Goal: Transaction & Acquisition: Obtain resource

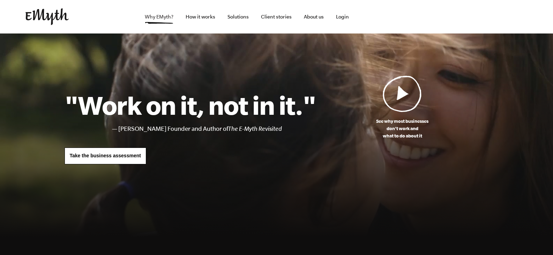
click at [156, 16] on link "Why EMyth?" at bounding box center [159, 17] width 40 height 34
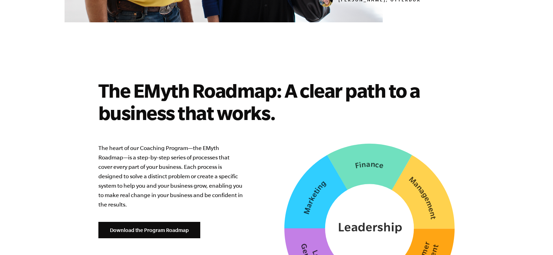
scroll to position [1745, 0]
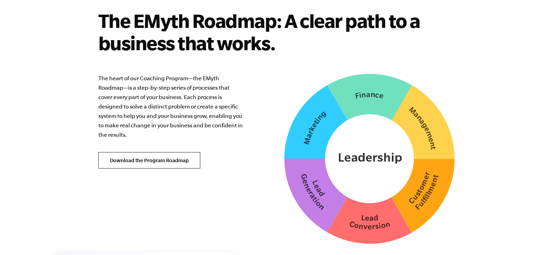
click at [162, 152] on link "Download the Program Roadmap" at bounding box center [149, 160] width 102 height 17
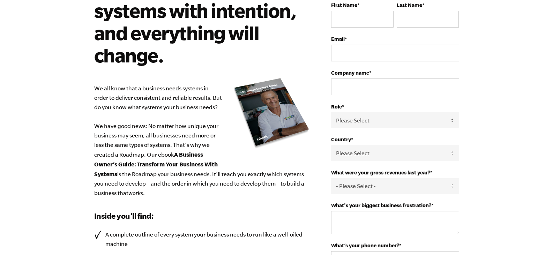
scroll to position [25, 0]
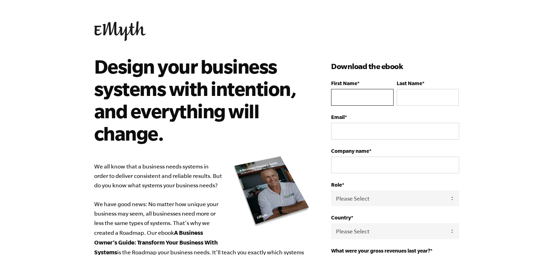
drag, startPoint x: 358, startPoint y: 94, endPoint x: 355, endPoint y: 95, distance: 3.8
click at [358, 94] on input "First Name *" at bounding box center [362, 97] width 62 height 17
type input "Tung"
type input "Le"
click at [361, 134] on input "Email *" at bounding box center [395, 131] width 128 height 17
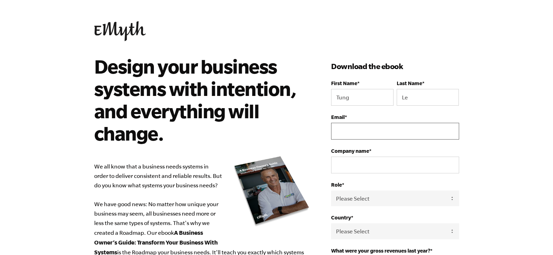
type input "lethanhtungtrucmai@gmail.com"
click at [356, 168] on input "Company name *" at bounding box center [395, 165] width 128 height 17
type input "Tung Le"
click at [367, 201] on select "Please Select Owner Partner / Co-Owner Executive Employee / Other" at bounding box center [395, 199] width 128 height 16
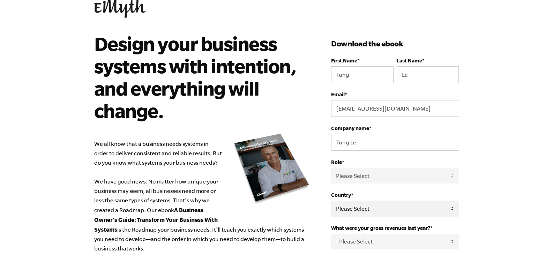
scroll to position [35, 0]
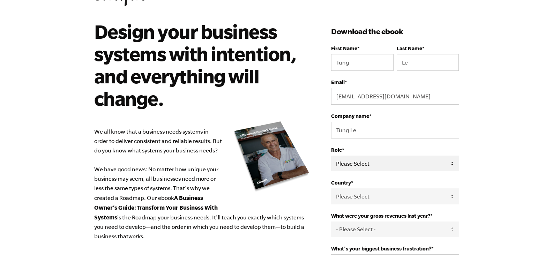
click at [381, 166] on select "Please Select Owner Partner / Co-Owner Executive Employee / Other" at bounding box center [395, 164] width 128 height 16
select select "Owner"
click at [331, 156] on select "Please Select Owner Partner / Co-Owner Executive Employee / Other" at bounding box center [395, 164] width 128 height 16
click at [362, 199] on select "Please Select United States Afghanistan Åland Islands Albania Algeria American …" at bounding box center [395, 196] width 128 height 16
select select "Vietnam"
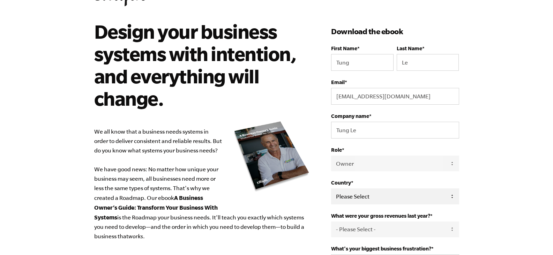
click at [331, 188] on select "Please Select United States Afghanistan Åland Islands Albania Algeria American …" at bounding box center [395, 196] width 128 height 16
click at [496, 185] on body "Design your business systems with intention, and everything will change. We all…" at bounding box center [276, 92] width 553 height 255
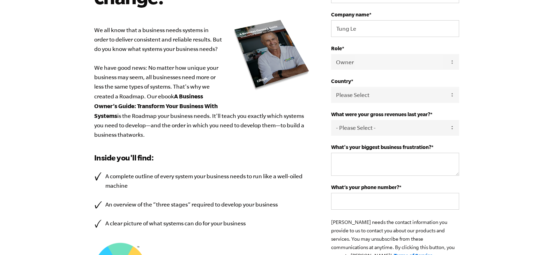
scroll to position [140, 0]
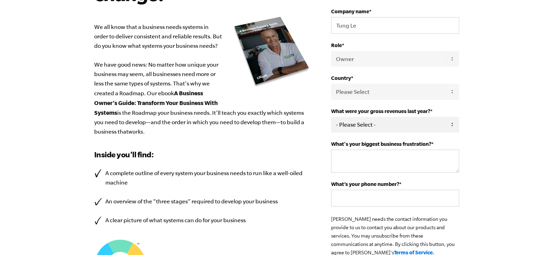
click at [370, 123] on select "- Please Select - 0-75K 76-150K 151-275K 276-500K 501-750K 751-1M 1-2.5M 2.5-5M…" at bounding box center [395, 125] width 128 height 16
select select "0-75K"
click at [331, 117] on select "- Please Select - 0-75K 76-150K 151-275K 276-500K 501-750K 751-1M 1-2.5M 2.5-5M…" at bounding box center [395, 125] width 128 height 16
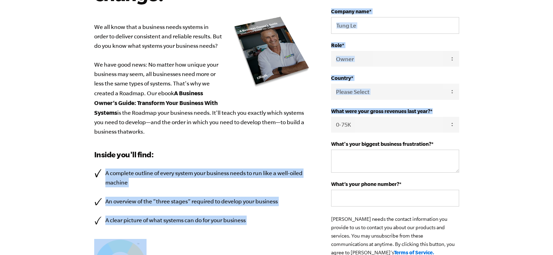
drag, startPoint x: 331, startPoint y: 142, endPoint x: 422, endPoint y: 140, distance: 91.1
click at [422, 140] on div "Design your business systems with intention, and everything will change. We all…" at bounding box center [277, 131] width 382 height 431
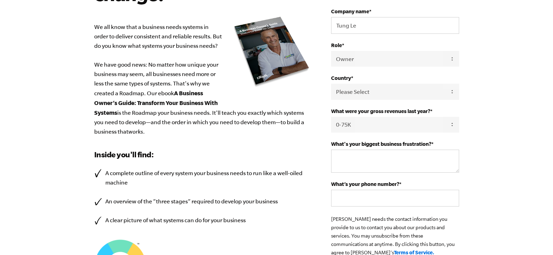
click at [440, 143] on label "What's your biggest business frustration? *" at bounding box center [395, 144] width 128 height 6
click at [440, 150] on textarea "What's your biggest business frustration? *" at bounding box center [395, 161] width 128 height 23
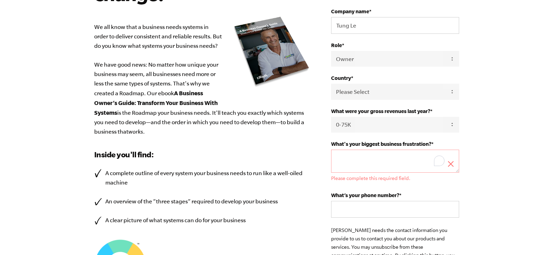
drag, startPoint x: 433, startPoint y: 142, endPoint x: 414, endPoint y: 143, distance: 19.2
click at [416, 143] on label "What's your biggest business frustration? *" at bounding box center [395, 144] width 128 height 6
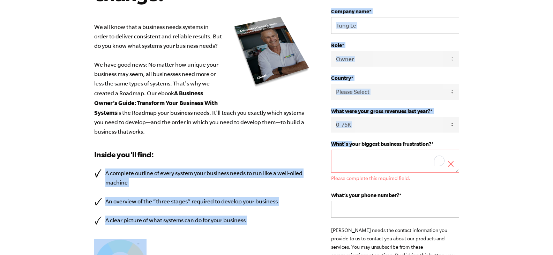
drag, startPoint x: 329, startPoint y: 143, endPoint x: 353, endPoint y: 143, distance: 23.4
click at [353, 143] on div "Design your business systems with intention, and everything will change. We all…" at bounding box center [277, 137] width 382 height 443
click at [353, 143] on span "What's your biggest business frustration?" at bounding box center [381, 144] width 100 height 6
click at [353, 150] on textarea "What's your biggest business frustration? *" at bounding box center [395, 161] width 128 height 23
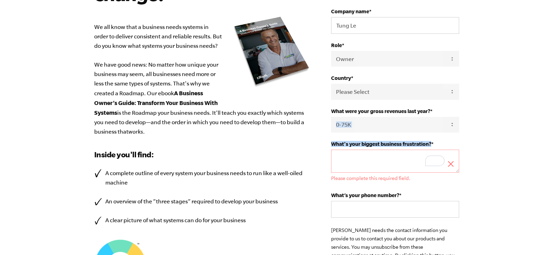
drag, startPoint x: 433, startPoint y: 142, endPoint x: 336, endPoint y: 139, distance: 97.1
click at [336, 139] on form "First Name * Tung Last Name * Le Email * lethanhtungtrucmai@gmail.com Company n…" at bounding box center [395, 118] width 128 height 355
click at [332, 131] on div at bounding box center [332, 131] width 0 height 0
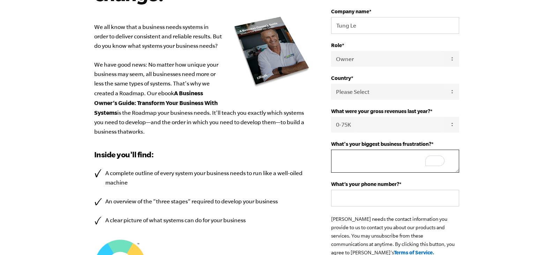
click at [354, 156] on textarea "What's your biggest business frustration? *" at bounding box center [395, 161] width 128 height 23
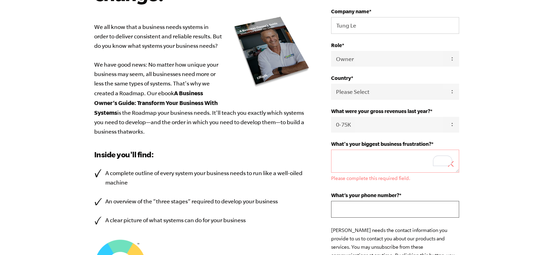
click at [354, 200] on div "What’s your phone number? *" at bounding box center [395, 204] width 128 height 25
type input "983927482"
click at [358, 155] on textarea "What's your biggest business frustration? *" at bounding box center [395, 161] width 128 height 23
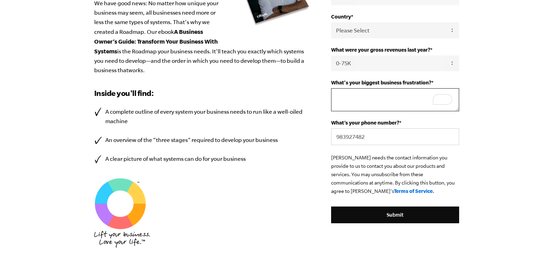
scroll to position [209, 0]
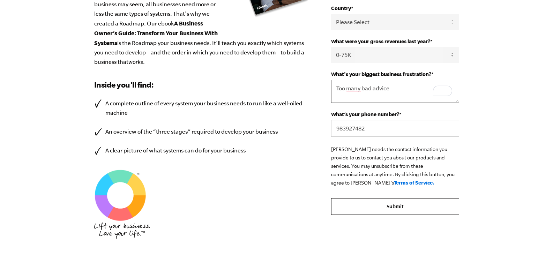
type textarea "Too many bad advice"
click at [390, 205] on input "Submit" at bounding box center [395, 206] width 128 height 17
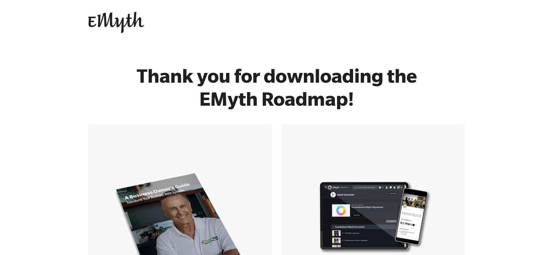
scroll to position [174, 0]
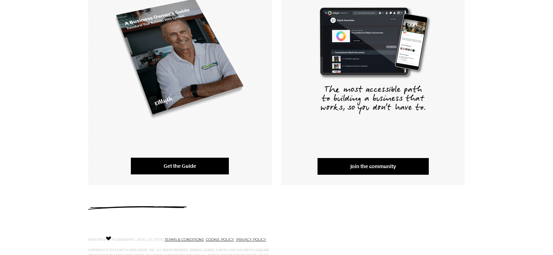
click at [208, 167] on link "Get the Guide" at bounding box center [180, 166] width 98 height 17
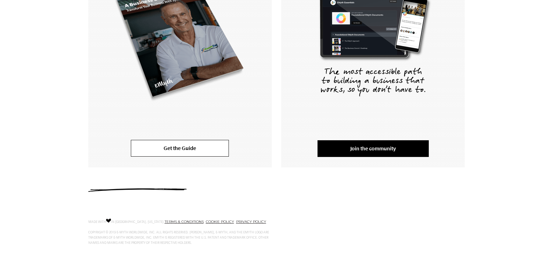
scroll to position [207, 0]
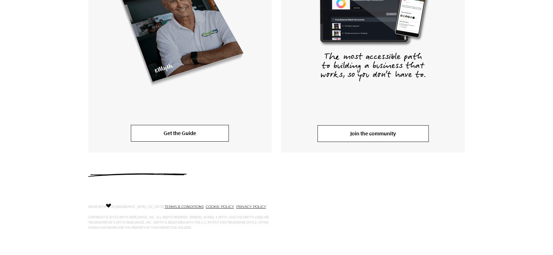
click at [384, 136] on link "Join the community" at bounding box center [373, 133] width 111 height 17
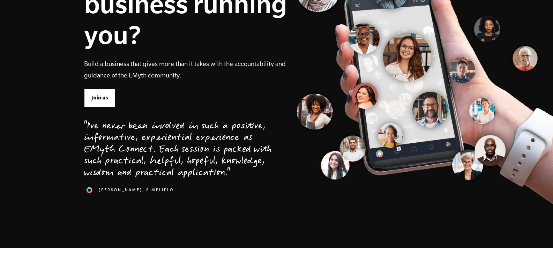
scroll to position [140, 0]
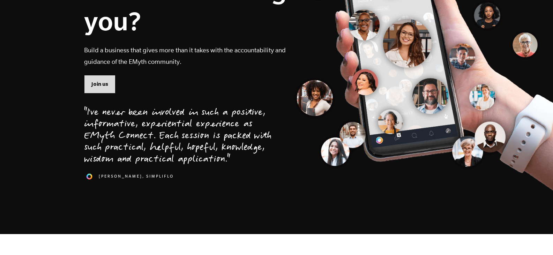
click at [96, 84] on span "Join us" at bounding box center [99, 84] width 17 height 8
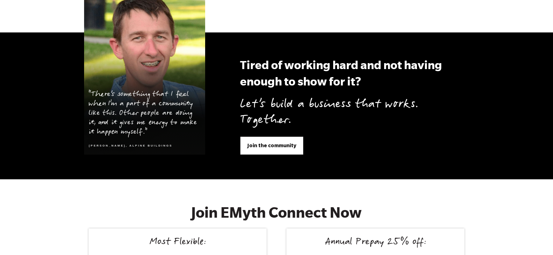
scroll to position [2637, 0]
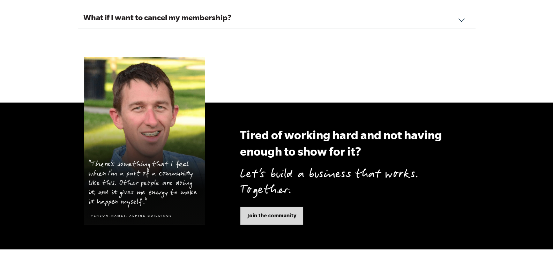
click at [276, 212] on span "Join the community" at bounding box center [271, 216] width 49 height 8
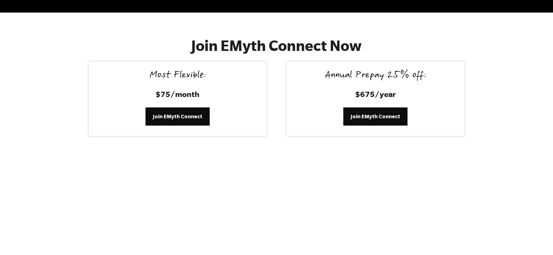
scroll to position [2877, 0]
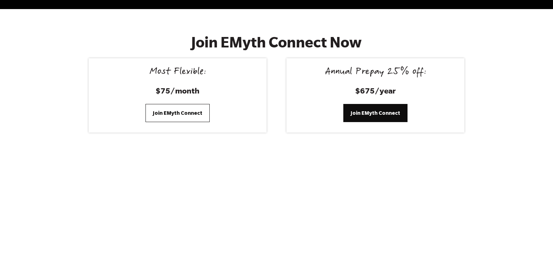
click at [177, 109] on span "Join EMyth Connect" at bounding box center [178, 113] width 50 height 8
